Goal: Task Accomplishment & Management: Manage account settings

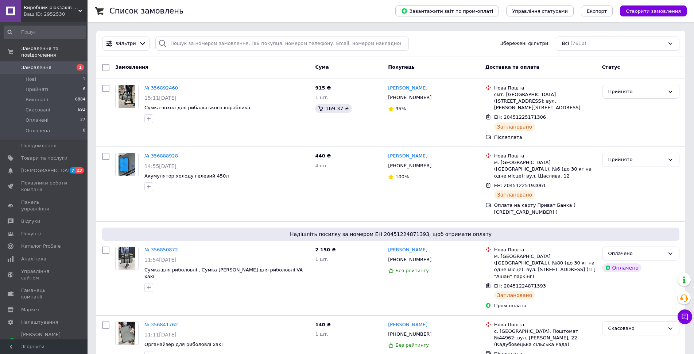
click at [76, 11] on div "Ваш ID: 2952530" at bounding box center [56, 14] width 64 height 7
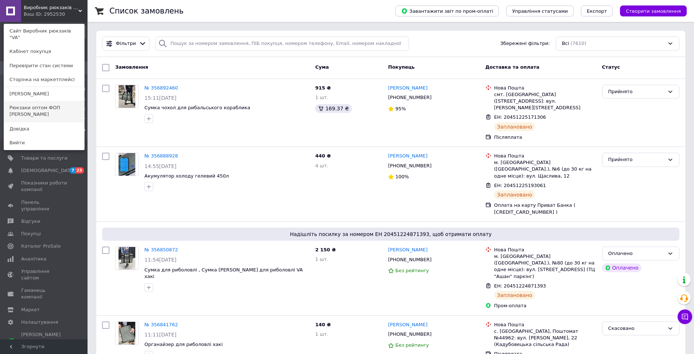
click at [43, 107] on link "Рюкзаки оптом ФОП [PERSON_NAME]" at bounding box center [44, 111] width 80 height 20
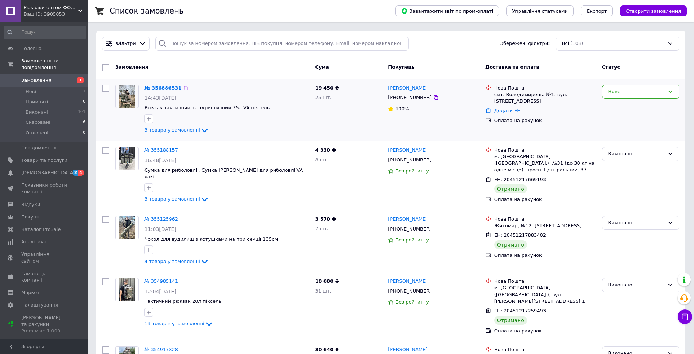
click at [159, 87] on link "№ 356886531" at bounding box center [163, 87] width 37 height 5
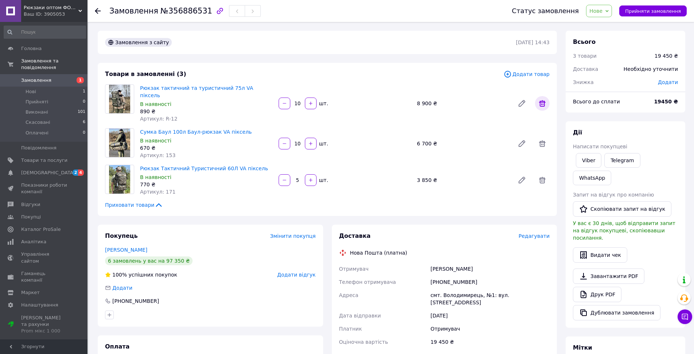
click at [539, 99] on icon at bounding box center [542, 103] width 9 height 9
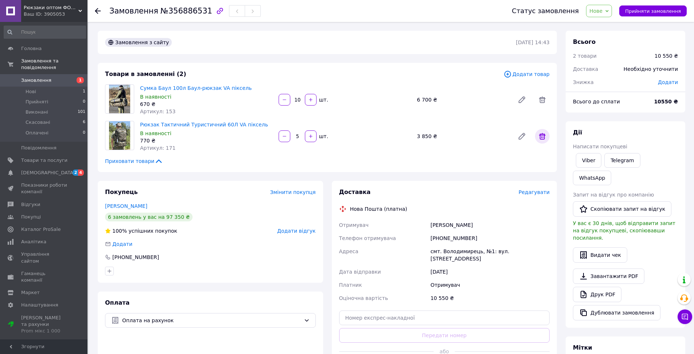
click at [543, 138] on icon at bounding box center [542, 136] width 9 height 9
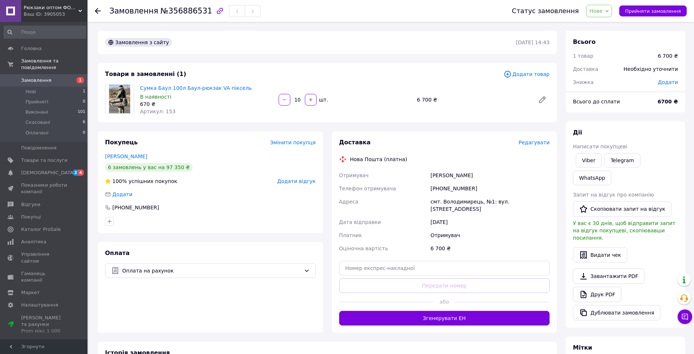
click at [504, 125] on div "Замовлення з сайту 12.08.2025 | 14:43 Товари в замовленні (1) Додати товар Сумк…" at bounding box center [327, 267] width 468 height 473
click at [473, 109] on div "Сумка Баул 100л Баул-рюкзак VA піксель В наявності 670 ₴ Артикул: 153 10   шт. …" at bounding box center [345, 100] width 416 height 34
click at [466, 112] on div "Сумка Баул 100л Баул-рюкзак VA піксель В наявності 670 ₴ Артикул: 153 10   шт. …" at bounding box center [345, 100] width 416 height 34
click at [42, 77] on span "Замовлення" at bounding box center [36, 80] width 30 height 7
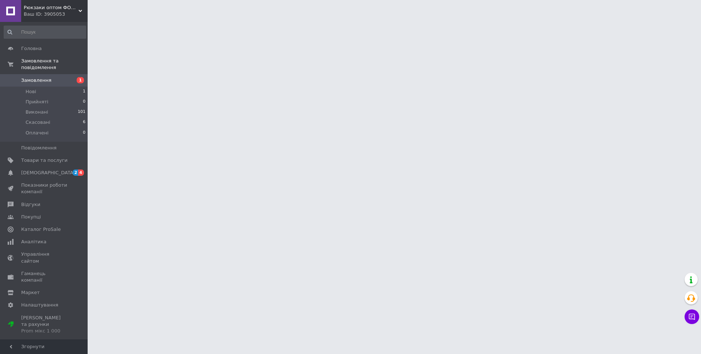
click at [69, 16] on div "Ваш ID: 3905053" at bounding box center [56, 14] width 64 height 7
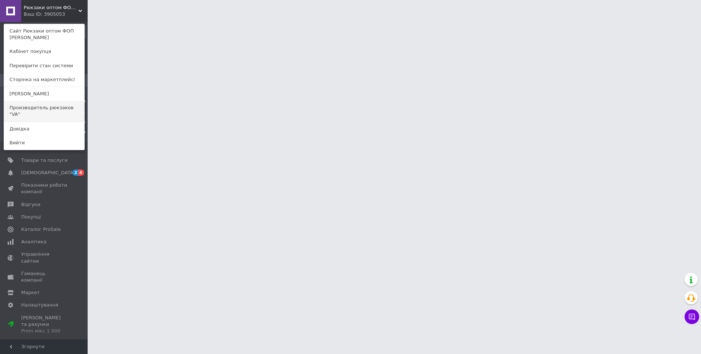
click at [54, 110] on link "Производитель рюкзаков "VA"" at bounding box center [44, 111] width 80 height 20
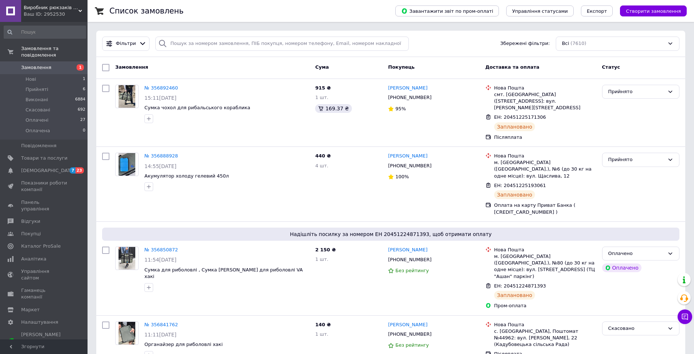
click at [76, 14] on div "Ваш ID: 2952530" at bounding box center [56, 14] width 64 height 7
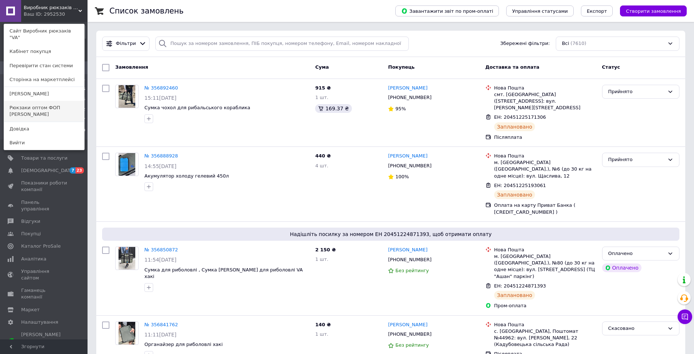
click at [50, 105] on link "Рюкзаки оптом ФОП [PERSON_NAME]" at bounding box center [44, 111] width 80 height 20
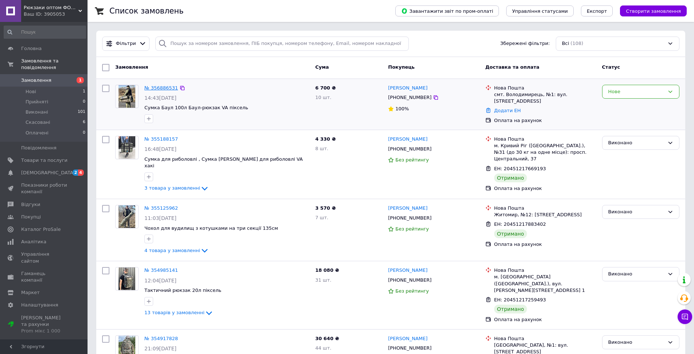
click at [162, 86] on link "№ 356886531" at bounding box center [162, 87] width 34 height 5
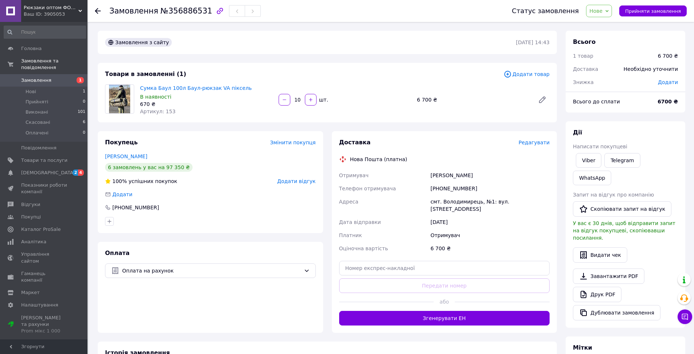
click at [535, 74] on span "Додати товар" at bounding box center [527, 74] width 46 height 8
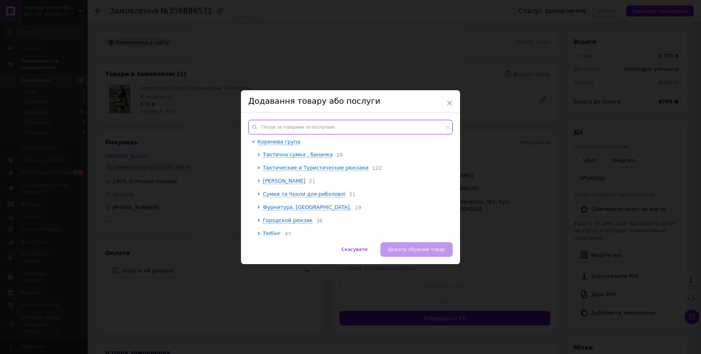
click at [353, 126] on input "text" at bounding box center [350, 127] width 204 height 15
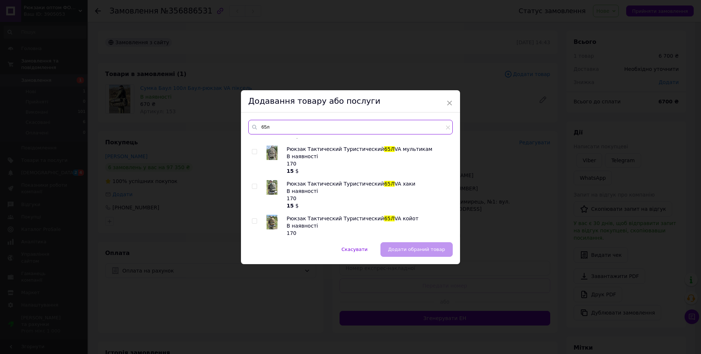
scroll to position [511, 0]
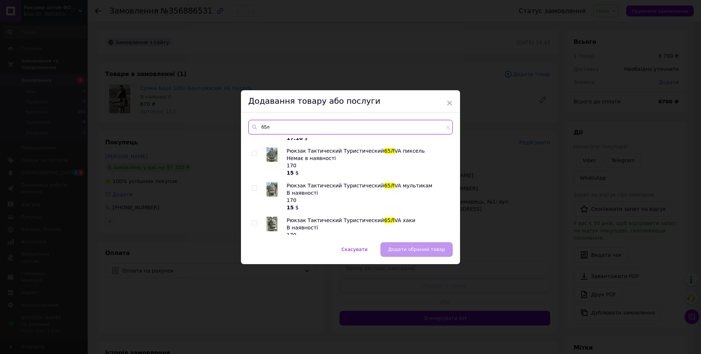
type input "65л"
click at [253, 153] on input "checkbox" at bounding box center [254, 153] width 5 height 5
checkbox input "true"
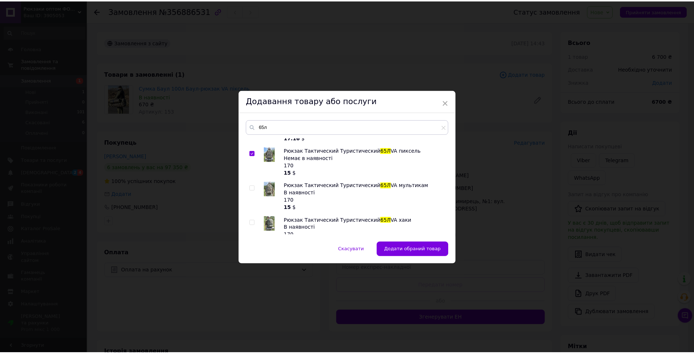
scroll to position [547, 0]
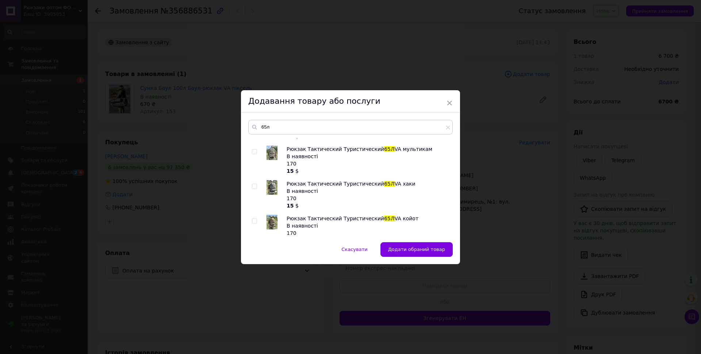
click at [252, 187] on input "checkbox" at bounding box center [254, 186] width 5 height 5
checkbox input "true"
click at [420, 248] on span "Додати обрані товари" at bounding box center [416, 248] width 55 height 5
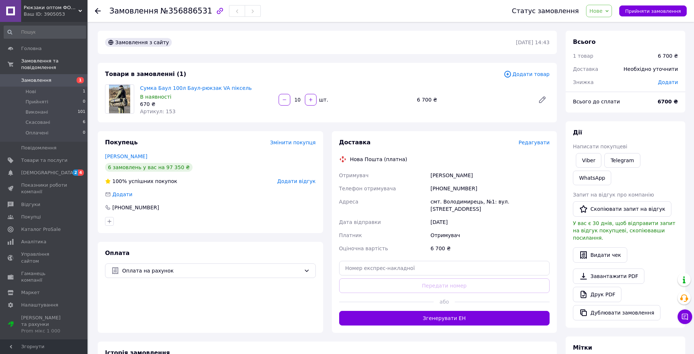
click at [403, 123] on div "Замовлення з сайту 12.08.2025 | 14:43 Товари в замовленні (1) Додати товар Сумк…" at bounding box center [327, 267] width 468 height 473
click at [402, 126] on div "Замовлення з сайту 12.08.2025 | 14:43 Товари в замовленні (1) Додати товар Сумк…" at bounding box center [327, 267] width 468 height 473
click at [39, 157] on span "Товари та послуги" at bounding box center [44, 160] width 46 height 7
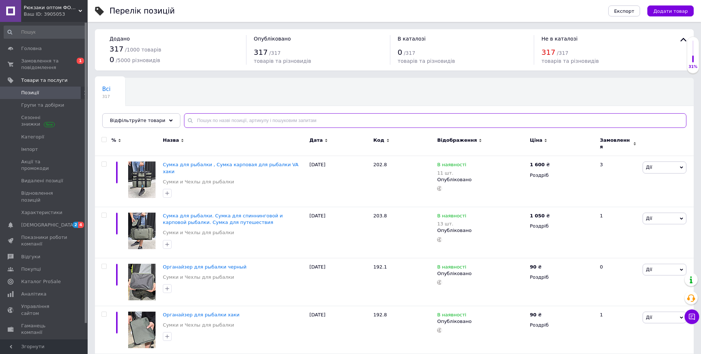
click at [300, 122] on input "text" at bounding box center [435, 120] width 502 height 15
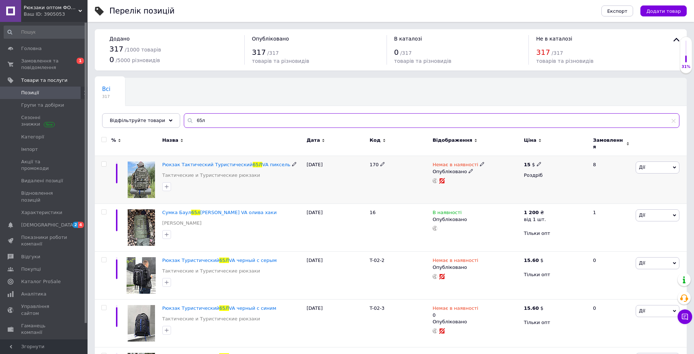
type input "65л"
click at [480, 162] on icon at bounding box center [482, 164] width 4 height 4
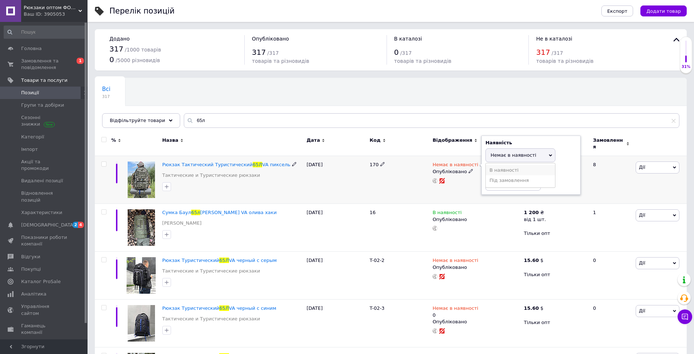
click at [500, 165] on li "В наявності" at bounding box center [520, 170] width 69 height 10
click at [454, 184] on div "Немає в наявності Наявність В наявності Немає в наявності Під замовлення Залишк…" at bounding box center [476, 180] width 91 height 48
click at [405, 194] on div "170" at bounding box center [399, 180] width 63 height 48
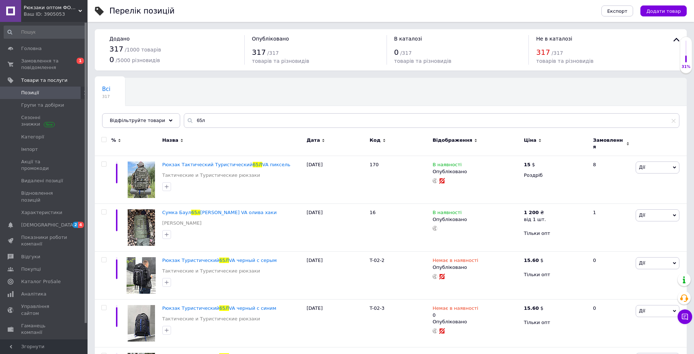
click at [411, 136] on div "Код" at bounding box center [399, 143] width 63 height 24
click at [39, 65] on span "Замовлення та повідомлення" at bounding box center [44, 64] width 46 height 13
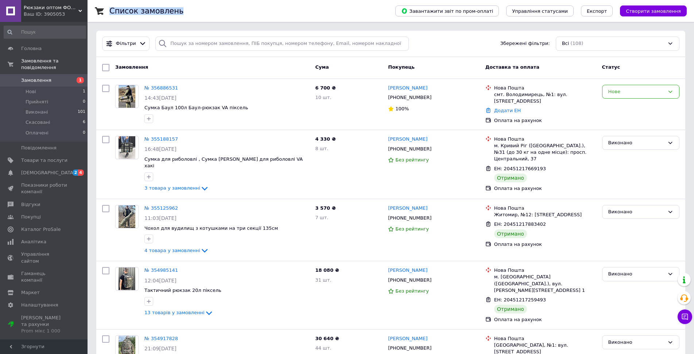
drag, startPoint x: 96, startPoint y: 8, endPoint x: 138, endPoint y: 22, distance: 44.3
click at [138, 22] on div "Список замовлень Завантажити звіт по пром-оплаті Управління статусами Експорт С…" at bounding box center [391, 11] width 607 height 22
drag, startPoint x: 186, startPoint y: 77, endPoint x: 178, endPoint y: 70, distance: 10.1
click at [186, 76] on div "Замовлення Cума Покупець Доставка та оплата Статус" at bounding box center [390, 68] width 589 height 22
drag, startPoint x: 163, startPoint y: 68, endPoint x: 247, endPoint y: 71, distance: 83.6
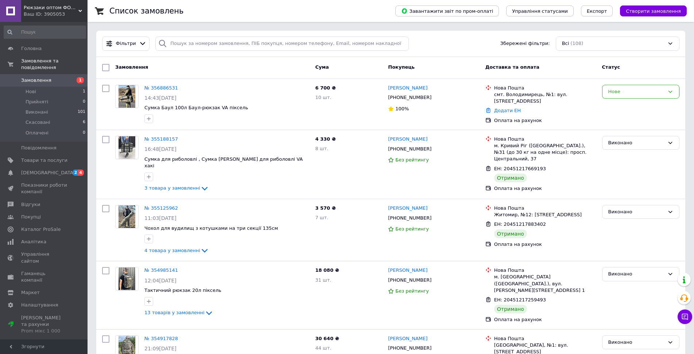
click at [234, 77] on div "Замовлення Cума Покупець Доставка та оплата Статус" at bounding box center [390, 68] width 589 height 22
click at [257, 66] on div "Замовлення" at bounding box center [212, 67] width 200 height 13
drag, startPoint x: 294, startPoint y: 67, endPoint x: 334, endPoint y: 69, distance: 39.8
click at [334, 69] on div "Замовлення Cума Покупець Доставка та оплата Статус" at bounding box center [391, 67] width 584 height 13
click at [338, 71] on div "Cума" at bounding box center [348, 67] width 73 height 13
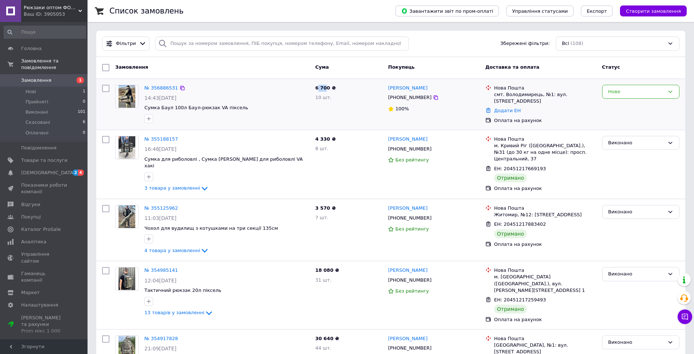
drag, startPoint x: 318, startPoint y: 88, endPoint x: 326, endPoint y: 88, distance: 8.4
click at [326, 88] on span "6 700 ₴" at bounding box center [325, 87] width 20 height 5
click at [338, 73] on div "Cума" at bounding box center [348, 67] width 73 height 13
drag, startPoint x: 319, startPoint y: 68, endPoint x: 325, endPoint y: 70, distance: 6.9
click at [325, 70] on span "Cума" at bounding box center [322, 66] width 14 height 5
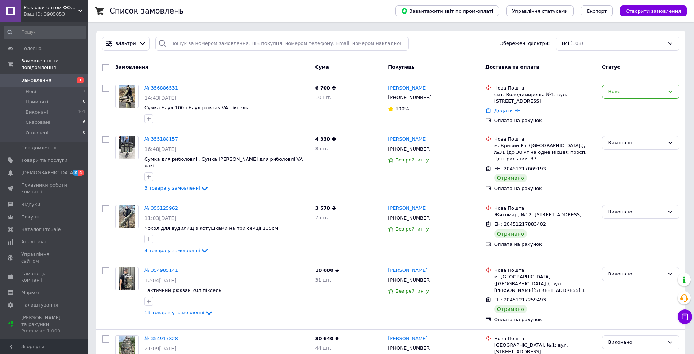
click at [330, 71] on div "Cума" at bounding box center [348, 67] width 73 height 13
drag, startPoint x: 325, startPoint y: 68, endPoint x: 318, endPoint y: 68, distance: 7.7
click at [318, 68] on span "Cума" at bounding box center [322, 66] width 14 height 5
click at [330, 70] on div "Cума" at bounding box center [348, 67] width 73 height 13
drag, startPoint x: 325, startPoint y: 68, endPoint x: 318, endPoint y: 69, distance: 7.4
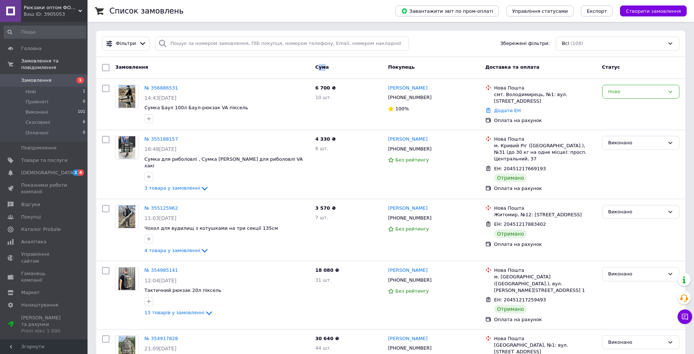
click at [318, 69] on span "Cума" at bounding box center [322, 66] width 14 height 5
click at [316, 74] on div "Cума" at bounding box center [348, 67] width 73 height 13
drag, startPoint x: 318, startPoint y: 69, endPoint x: 323, endPoint y: 70, distance: 5.8
click at [322, 70] on div "Cума" at bounding box center [348, 67] width 73 height 13
click at [325, 70] on span "Cума" at bounding box center [322, 66] width 14 height 5
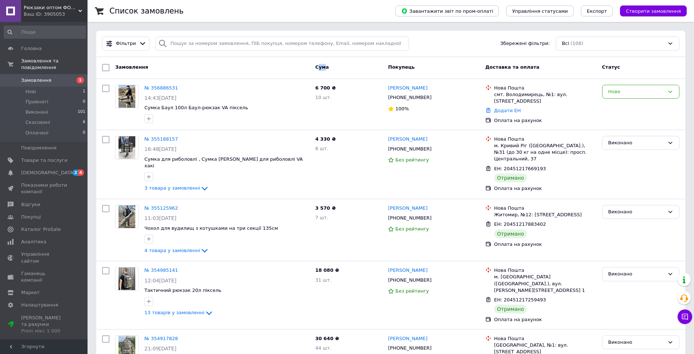
drag, startPoint x: 326, startPoint y: 68, endPoint x: 319, endPoint y: 69, distance: 6.7
click at [319, 69] on span "Cума" at bounding box center [322, 66] width 14 height 5
click at [349, 68] on div "Cума" at bounding box center [348, 67] width 73 height 13
drag, startPoint x: 325, startPoint y: 68, endPoint x: 319, endPoint y: 70, distance: 7.2
click at [319, 70] on div "Cума" at bounding box center [348, 67] width 73 height 13
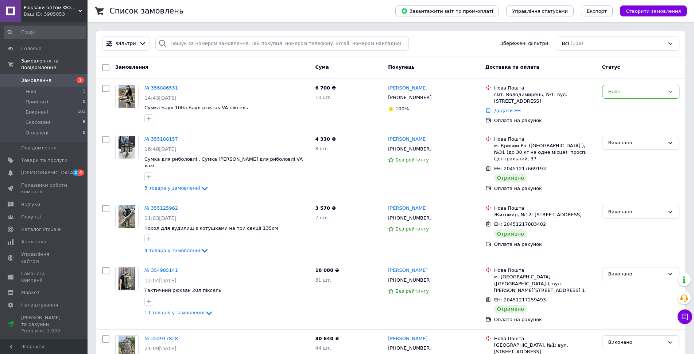
click at [329, 68] on div "Cума" at bounding box center [348, 67] width 73 height 13
click at [338, 66] on div "Cума" at bounding box center [348, 67] width 73 height 13
drag, startPoint x: 318, startPoint y: 67, endPoint x: 325, endPoint y: 70, distance: 7.7
click at [325, 70] on span "Cума" at bounding box center [322, 66] width 14 height 5
click at [330, 74] on div "Cума" at bounding box center [348, 67] width 73 height 13
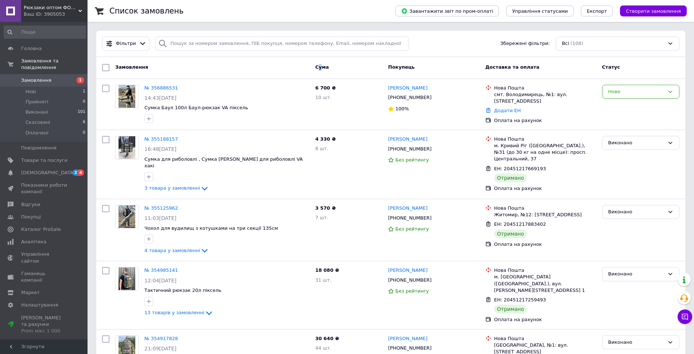
drag, startPoint x: 318, startPoint y: 68, endPoint x: 322, endPoint y: 69, distance: 4.4
click at [322, 69] on span "Cума" at bounding box center [322, 66] width 14 height 5
click at [323, 69] on span "Cума" at bounding box center [322, 66] width 14 height 5
drag, startPoint x: 324, startPoint y: 68, endPoint x: 329, endPoint y: 70, distance: 5.1
click at [329, 70] on div "Cума" at bounding box center [348, 67] width 73 height 13
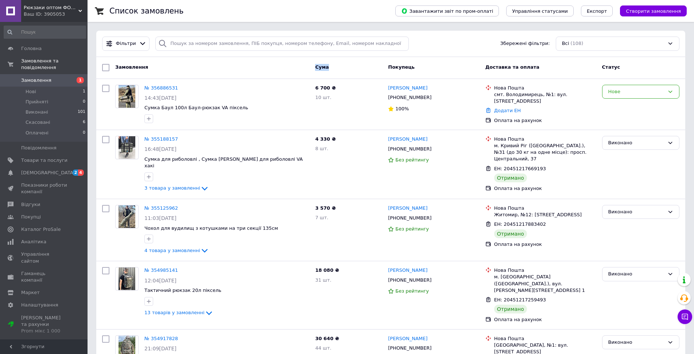
click at [332, 69] on div "Cума" at bounding box center [348, 67] width 73 height 13
drag, startPoint x: 325, startPoint y: 66, endPoint x: 316, endPoint y: 66, distance: 8.8
click at [316, 66] on span "Cума" at bounding box center [322, 66] width 14 height 5
click at [312, 69] on div "Cума" at bounding box center [348, 67] width 73 height 13
drag, startPoint x: 313, startPoint y: 68, endPoint x: 327, endPoint y: 70, distance: 13.7
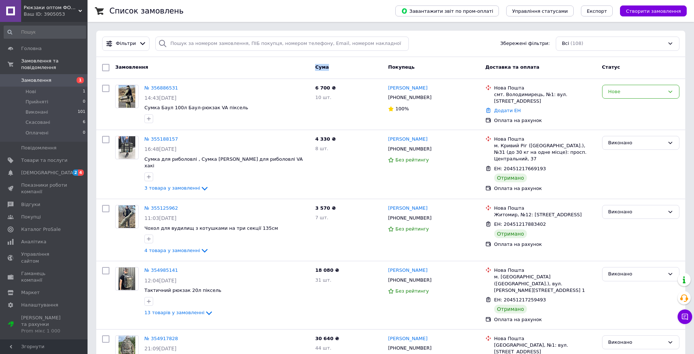
click at [327, 70] on div "Cума" at bounding box center [348, 67] width 73 height 13
click at [330, 70] on div "Cума" at bounding box center [348, 67] width 73 height 13
click at [317, 67] on div "Cума" at bounding box center [348, 67] width 73 height 13
click at [333, 69] on div "Cума" at bounding box center [348, 67] width 73 height 13
click at [323, 67] on span "Cума" at bounding box center [322, 66] width 14 height 5
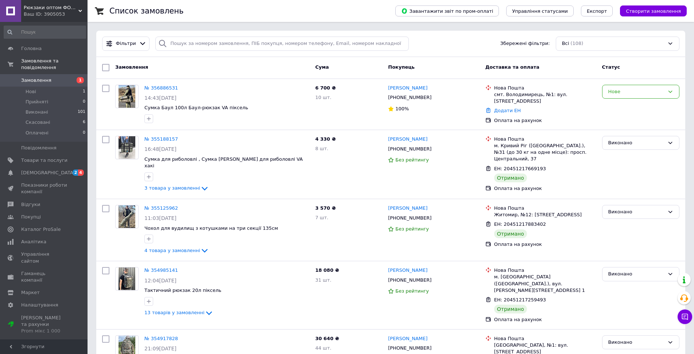
click at [334, 68] on div "Cума" at bounding box center [348, 67] width 73 height 13
click at [332, 68] on div "Cума" at bounding box center [348, 67] width 73 height 13
drag, startPoint x: 0, startPoint y: 0, endPoint x: 77, endPoint y: 12, distance: 78.3
click at [77, 12] on div "Ваш ID: 3905053" at bounding box center [56, 14] width 64 height 7
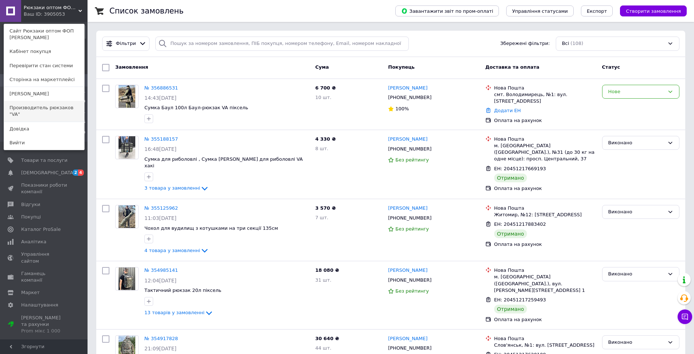
click at [48, 111] on link "Производитель рюкзаков "VA"" at bounding box center [44, 111] width 80 height 20
